Goal: Transaction & Acquisition: Purchase product/service

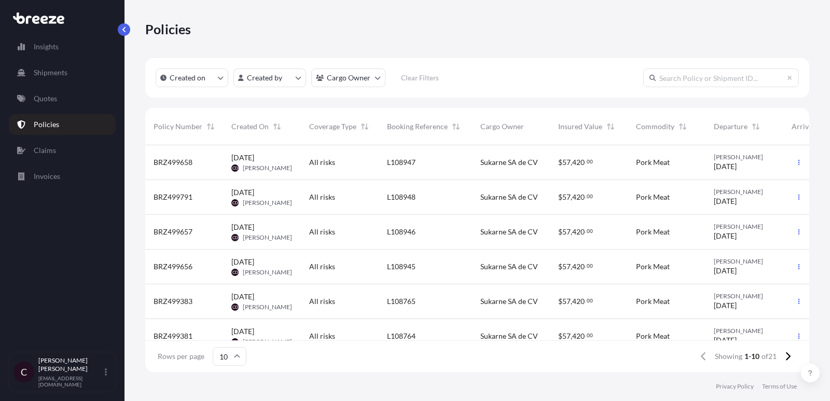
scroll to position [232, 664]
click at [806, 165] on button "button" at bounding box center [799, 162] width 17 height 17
click at [746, 166] on p "Duplicate quote" at bounding box center [743, 164] width 52 height 10
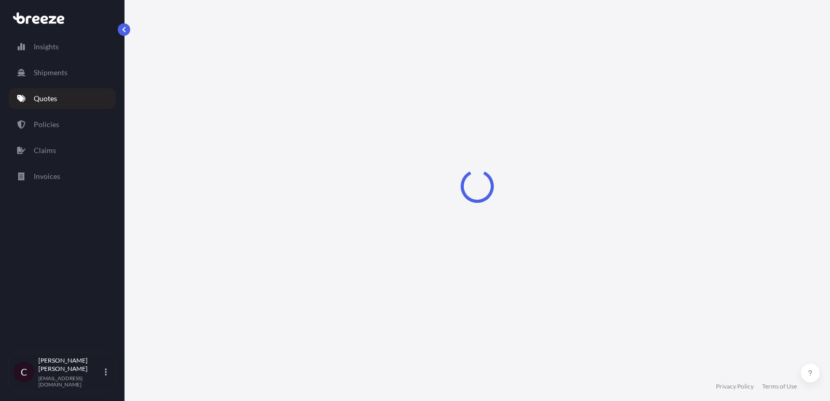
select select "Road"
select select "2"
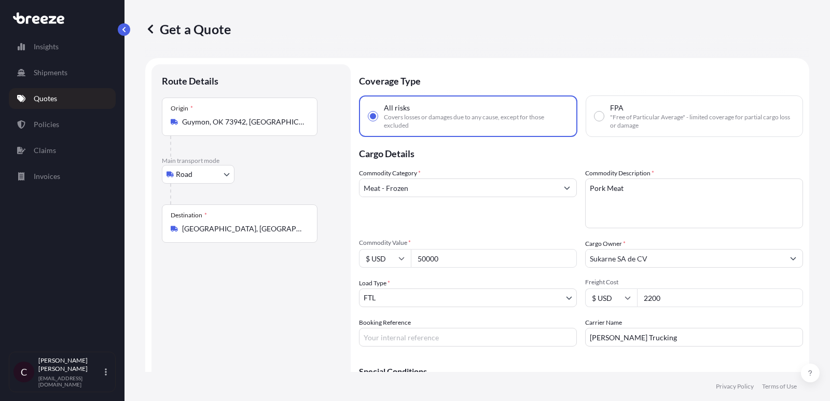
scroll to position [17, 0]
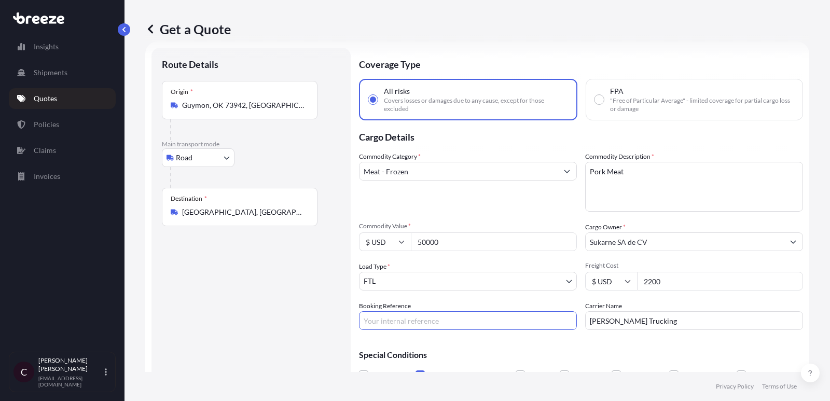
click at [421, 317] on input "Booking Reference" at bounding box center [468, 320] width 218 height 19
paste input "L108949"
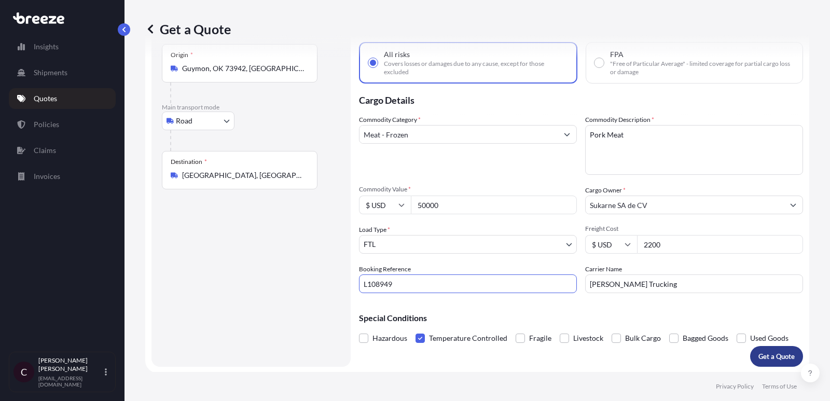
type input "L108949"
click at [769, 357] on p "Get a Quote" at bounding box center [777, 356] width 36 height 10
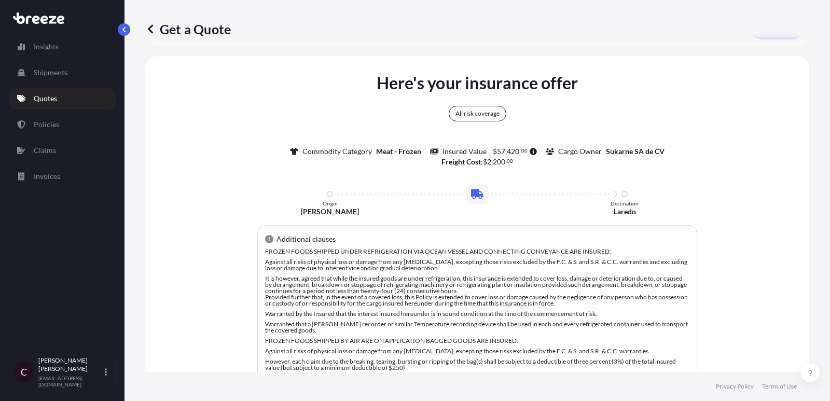
scroll to position [389, 0]
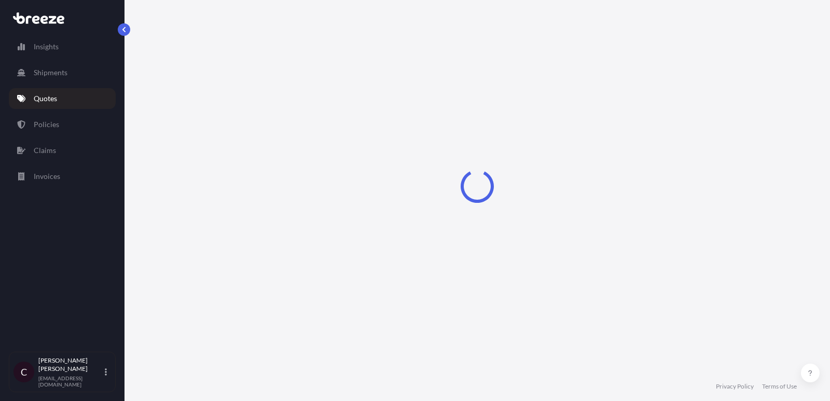
select select "Road"
select select "2"
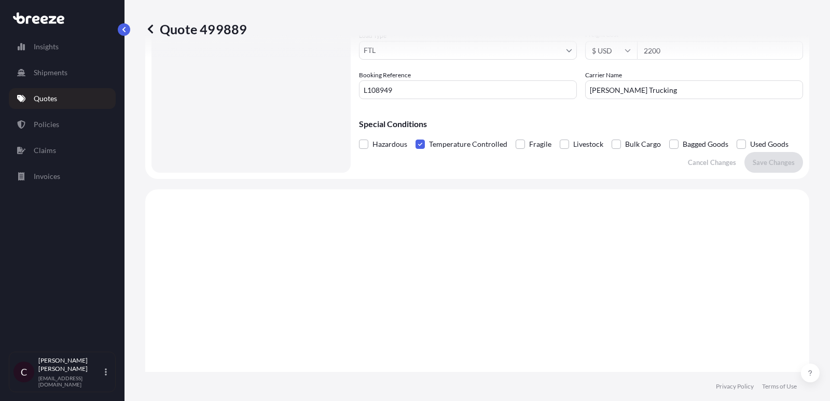
scroll to position [110, 0]
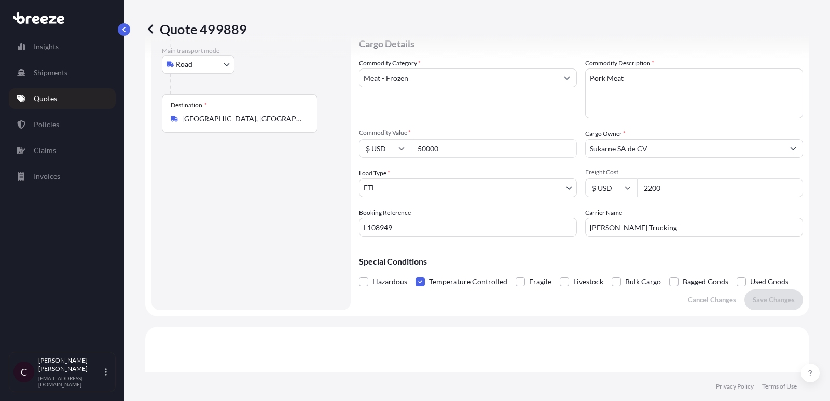
click at [48, 99] on p "Quotes" at bounding box center [45, 98] width 23 height 10
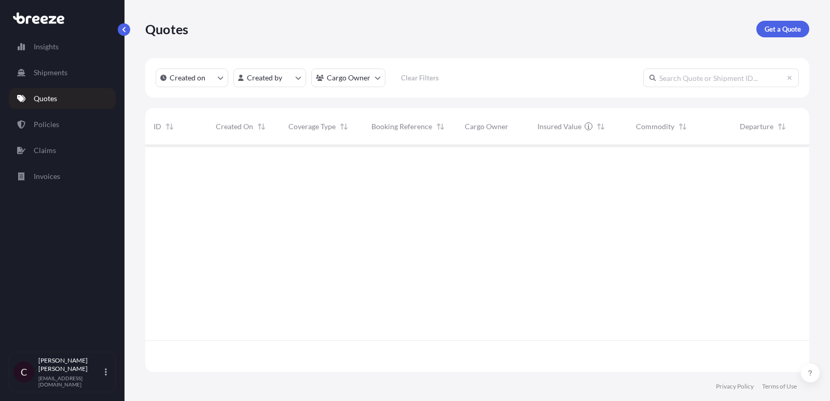
scroll to position [232, 664]
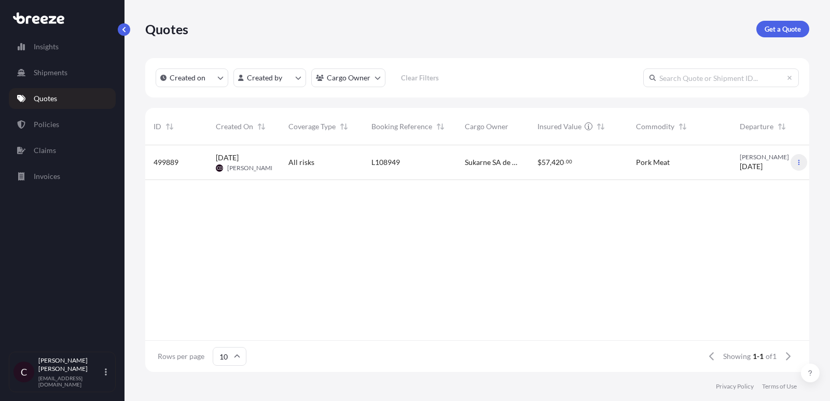
click at [798, 163] on icon "button" at bounding box center [799, 162] width 6 height 6
click at [757, 185] on p "Duplicate quote" at bounding box center [759, 183] width 52 height 10
select select "Road"
select select "2"
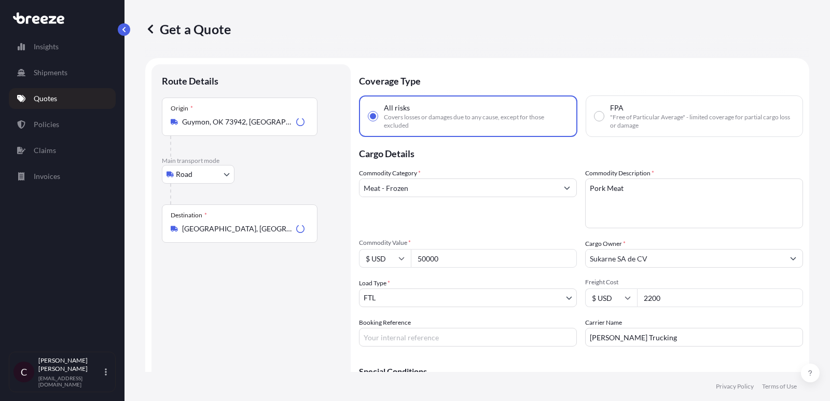
scroll to position [17, 0]
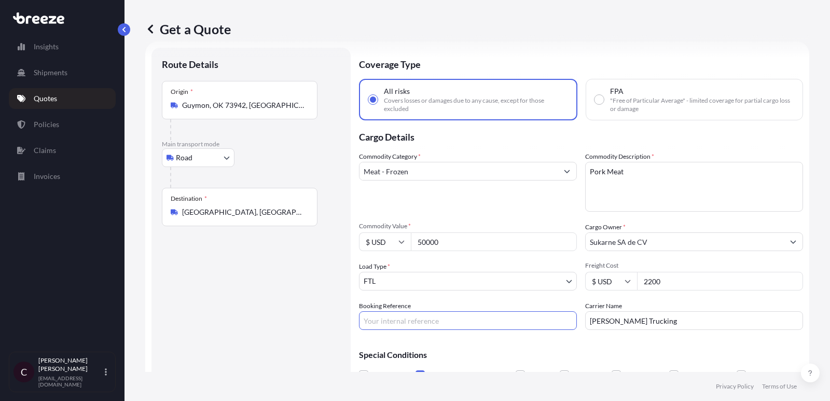
click at [422, 326] on input "Booking Reference" at bounding box center [468, 320] width 218 height 19
paste input "L108950"
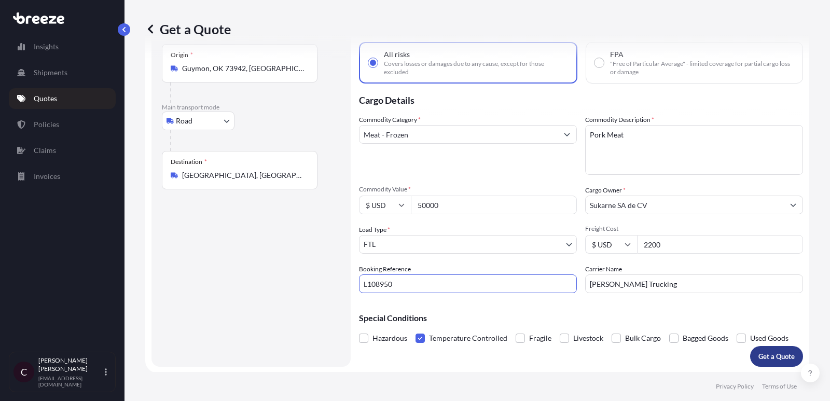
type input "L108950"
click at [781, 357] on p "Get a Quote" at bounding box center [777, 356] width 36 height 10
select select "Road"
select select "2"
